Goal: Information Seeking & Learning: Learn about a topic

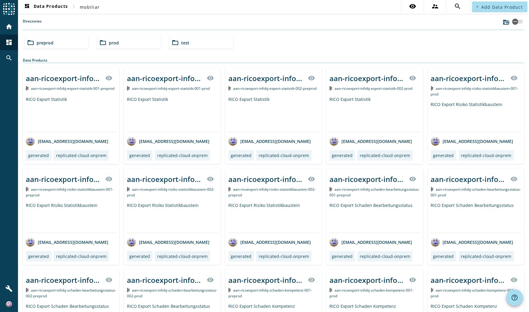
click at [54, 43] on div "folder_open preprod" at bounding box center [57, 43] width 64 height 12
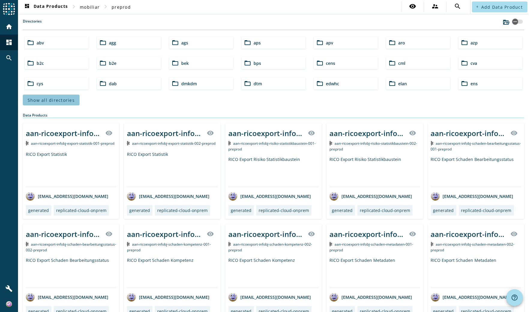
click at [52, 98] on span "Show all directories" at bounding box center [51, 100] width 47 height 6
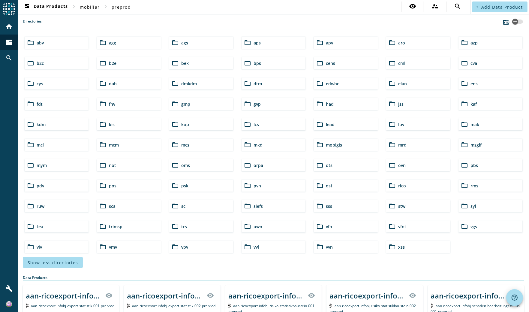
click at [183, 224] on span "trs" at bounding box center [184, 227] width 6 height 6
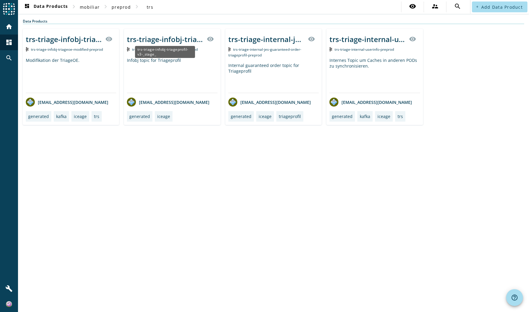
click at [179, 38] on div "trs-triage-infobj-triageprofil-v3-_stage_" at bounding box center [165, 39] width 76 height 10
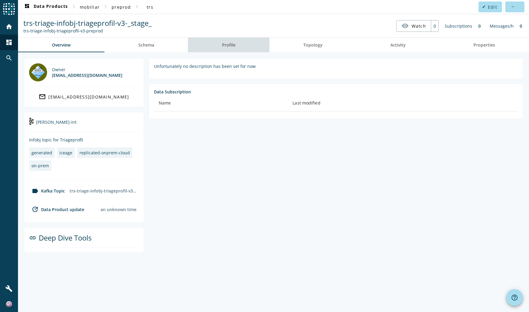
drag, startPoint x: 217, startPoint y: 44, endPoint x: 212, endPoint y: 43, distance: 4.9
click at [217, 44] on link "Profile" at bounding box center [228, 45] width 81 height 14
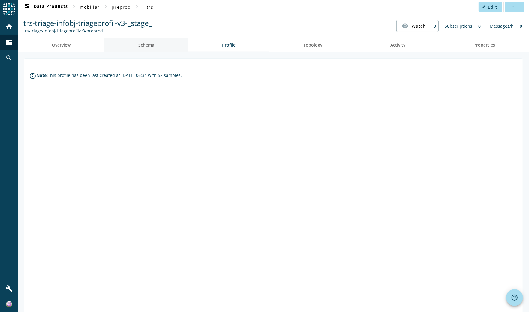
click at [162, 45] on link "Schema" at bounding box center [146, 45] width 84 height 14
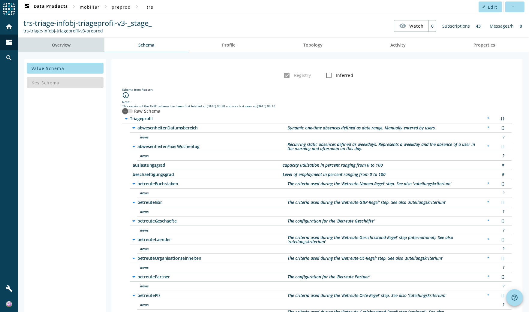
click at [57, 44] on span "Overview" at bounding box center [61, 45] width 19 height 4
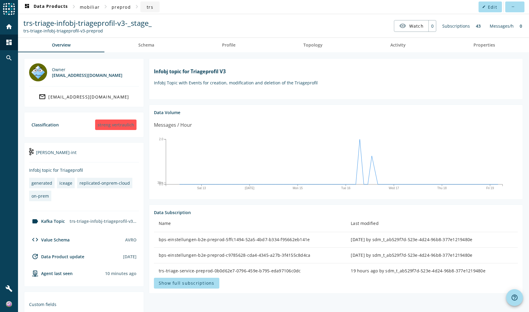
click at [150, 8] on span "trs" at bounding box center [150, 7] width 7 height 6
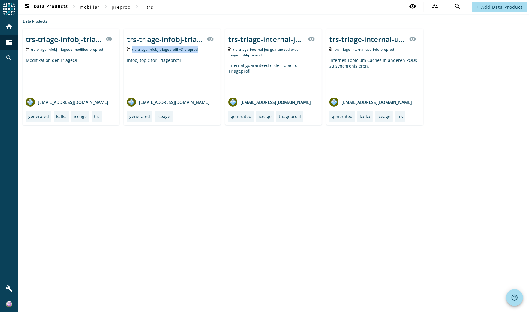
drag, startPoint x: 132, startPoint y: 50, endPoint x: 201, endPoint y: 49, distance: 69.0
click at [201, 49] on div "trs-triage-infobj-triageprofil-v3-preprod" at bounding box center [172, 49] width 90 height 6
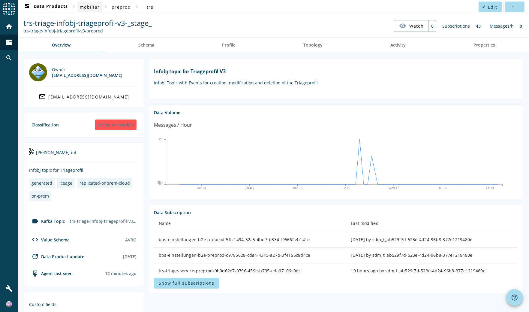
click at [97, 7] on span "mobiliar" at bounding box center [90, 7] width 20 height 6
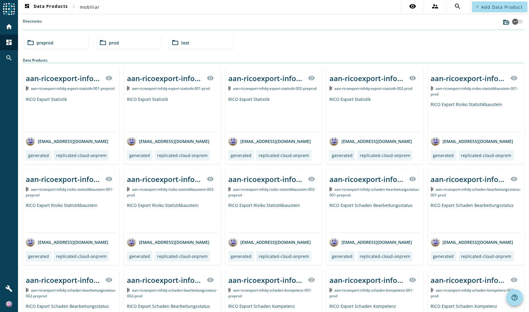
click at [116, 43] on span "prod" at bounding box center [114, 43] width 10 height 6
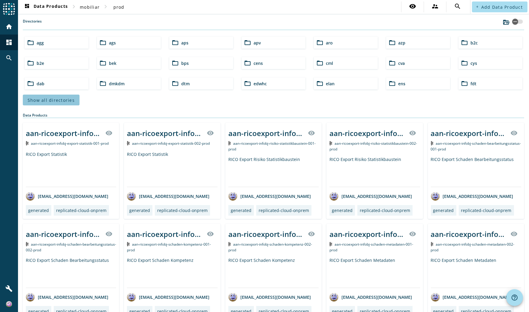
click at [65, 97] on span "Show all directories" at bounding box center [51, 100] width 47 height 6
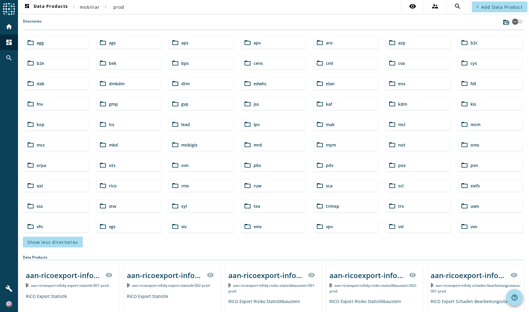
click at [394, 205] on div "folder_open trs" at bounding box center [418, 206] width 64 height 12
